Goal: Task Accomplishment & Management: Manage account settings

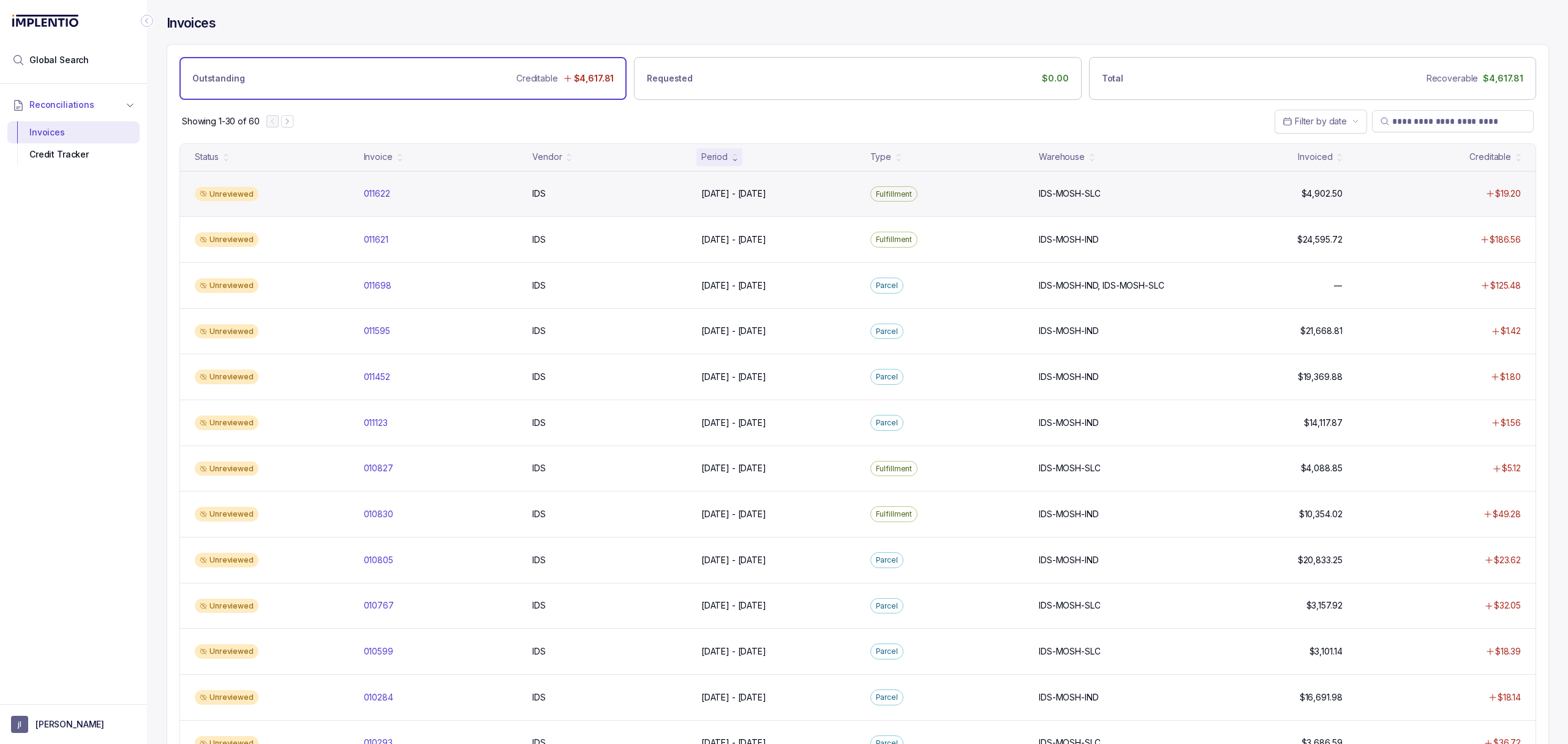
click at [389, 207] on div "Unreviewed 011622 011622 IDS IDS [DATE] - [DATE] [DATE] - [DATE] Fulfillment ID…" at bounding box center [858, 193] width 1355 height 46
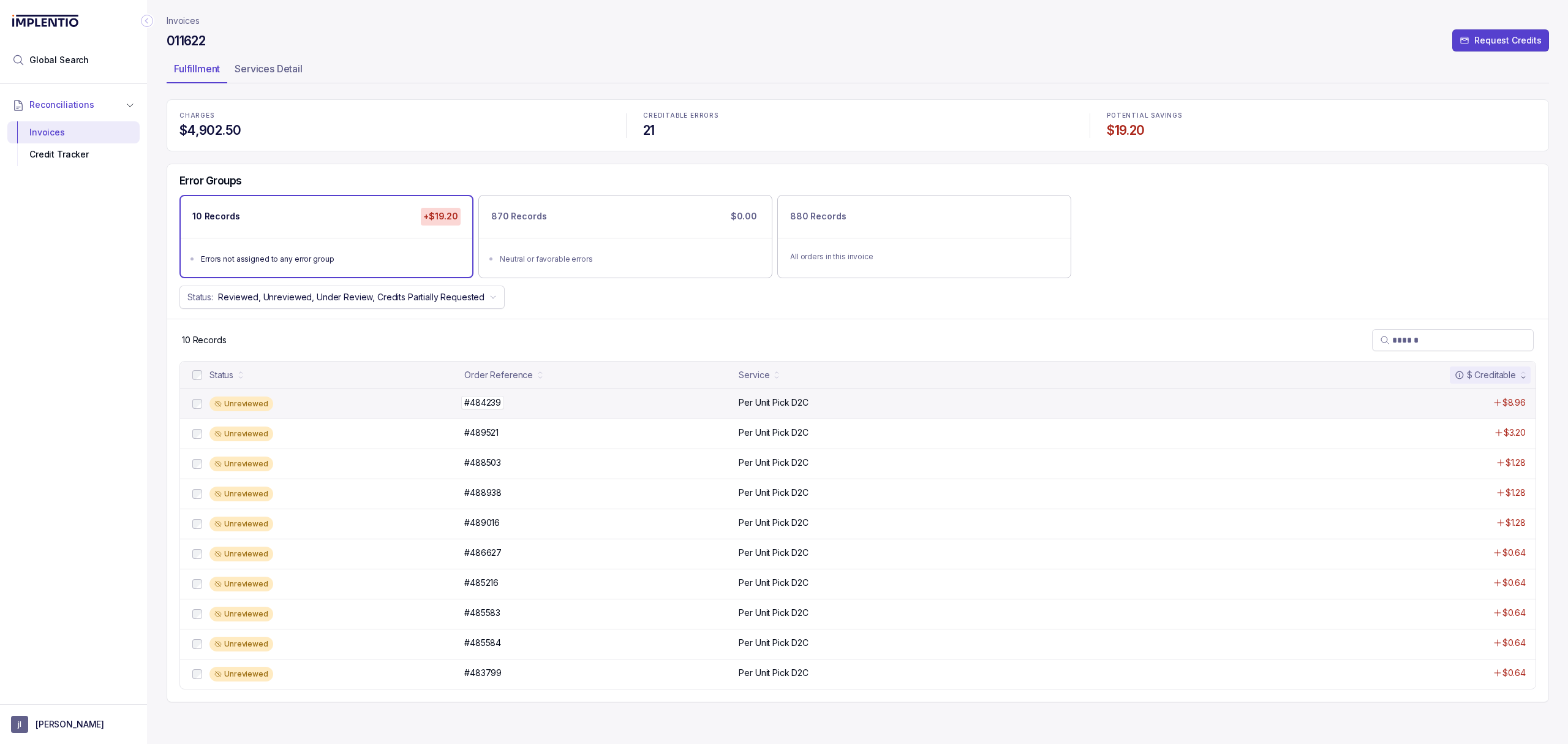
click at [474, 403] on p "#484239" at bounding box center [482, 402] width 43 height 13
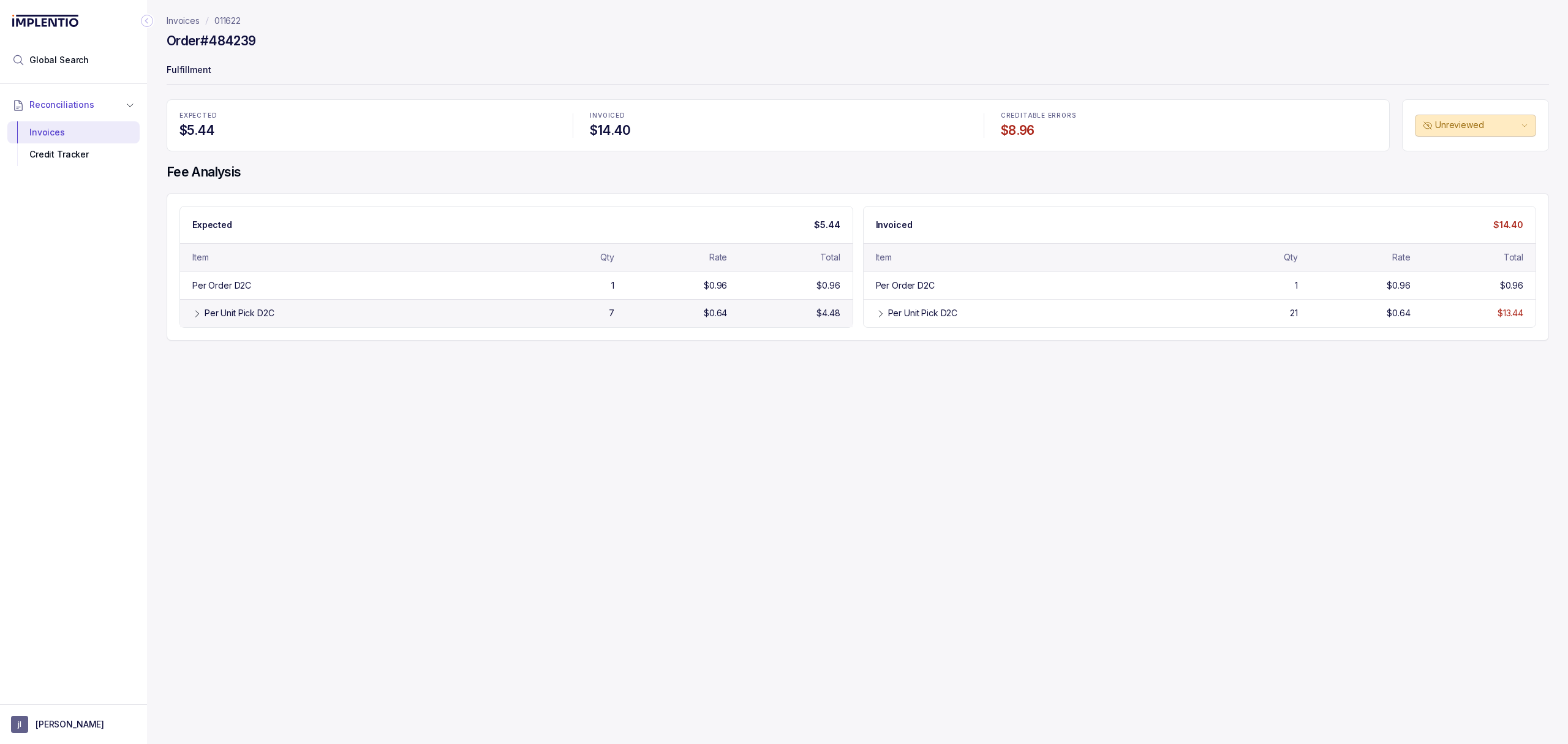
click at [470, 319] on div "Per Unit Pick D2C" at bounding box center [353, 312] width 297 height 12
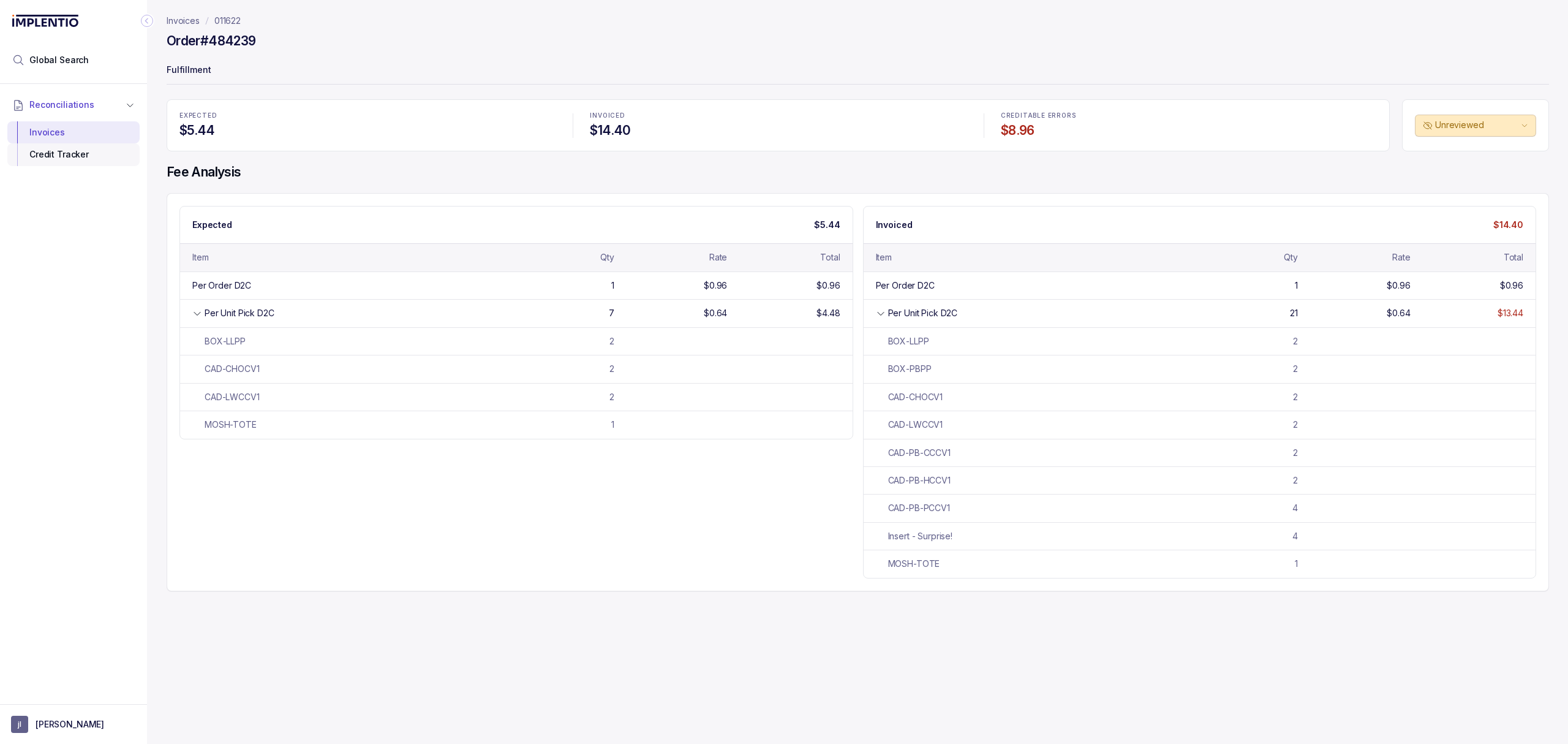
click at [47, 163] on div "Credit Tracker" at bounding box center [73, 154] width 113 height 22
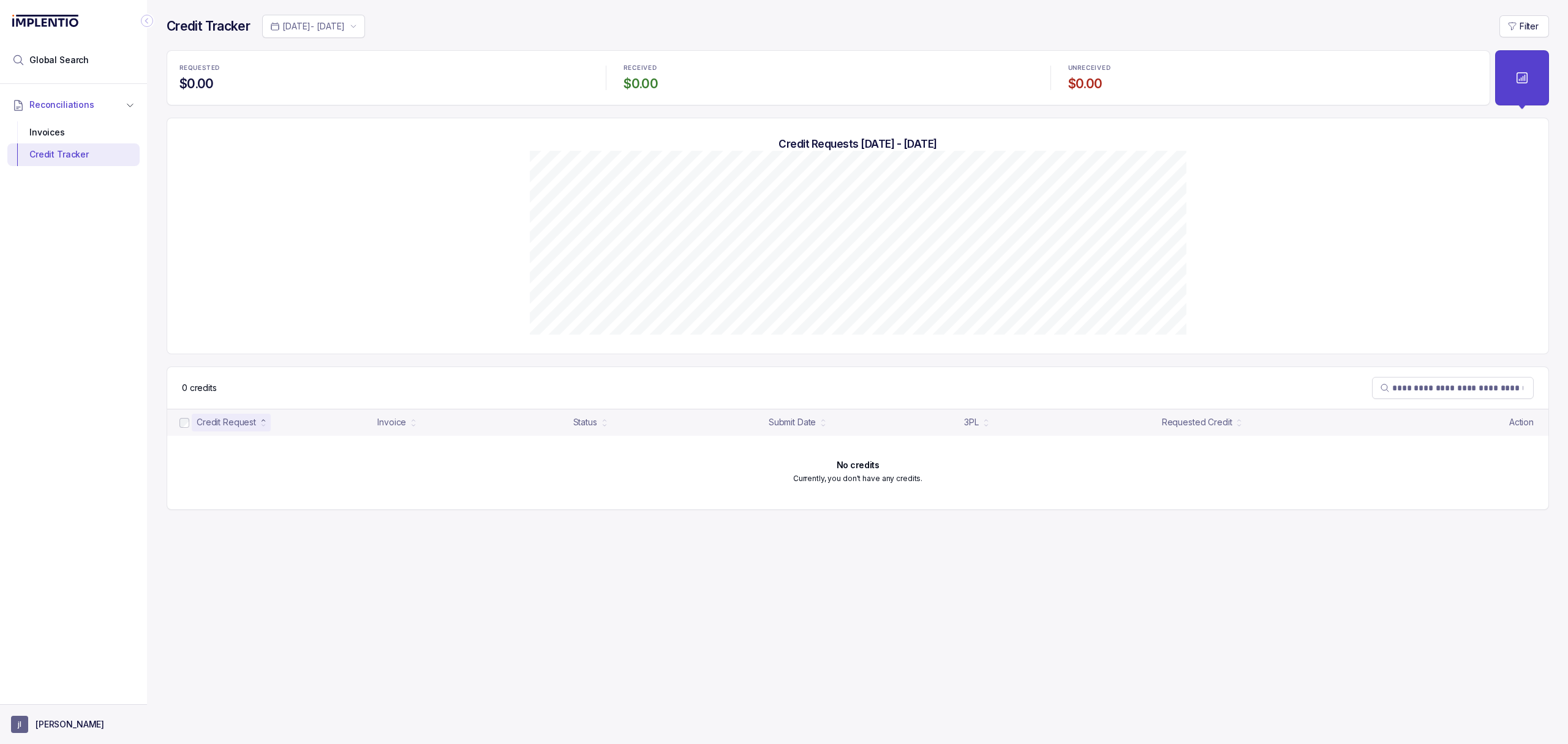
click at [59, 714] on aside "[PERSON_NAME]" at bounding box center [73, 724] width 147 height 40
click at [42, 728] on p "[PERSON_NAME]" at bounding box center [69, 724] width 69 height 12
click at [47, 705] on div "Logout" at bounding box center [73, 697] width 116 height 14
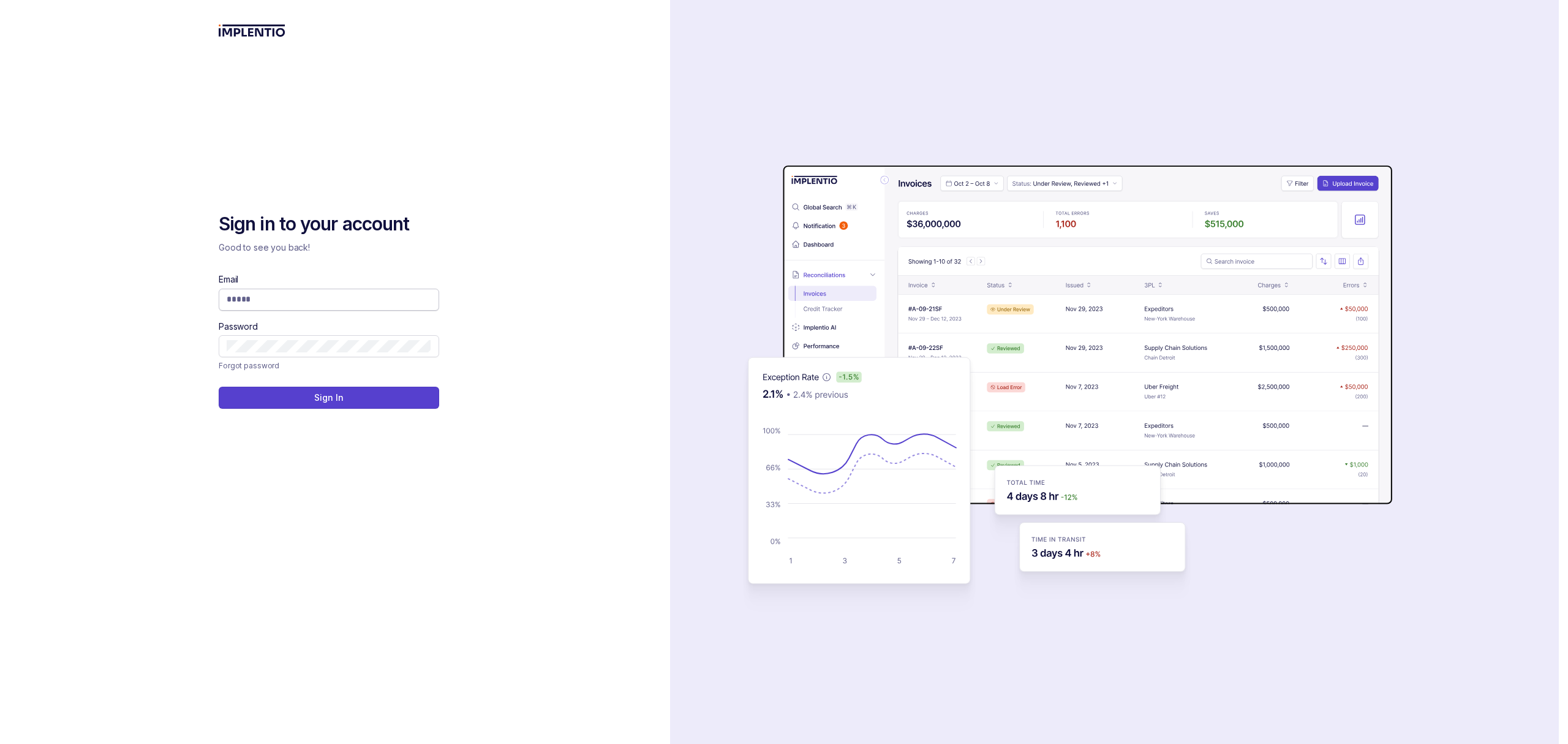
click at [341, 307] on span at bounding box center [329, 299] width 220 height 22
click at [334, 300] on input "Email" at bounding box center [329, 299] width 205 height 12
type input "**********"
